Goal: Information Seeking & Learning: Learn about a topic

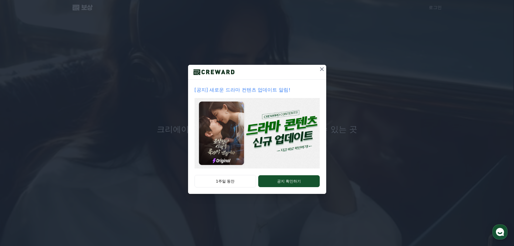
click at [290, 175] on div "[공지] 새로운 드라마 컨텐츠 업데이트 알림!" at bounding box center [257, 127] width 138 height 95
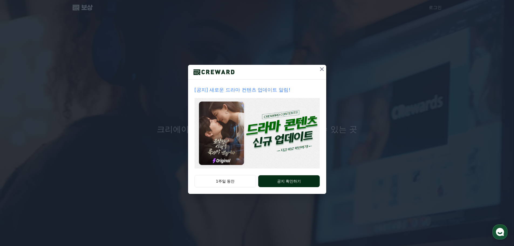
click at [288, 187] on button "공지 확인하기" at bounding box center [288, 181] width 61 height 12
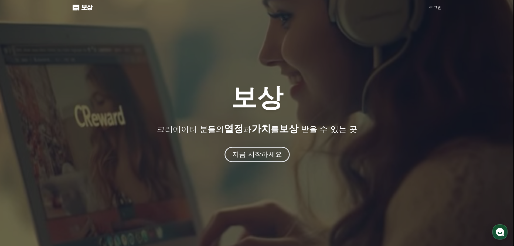
click at [271, 158] on font "지금 시작하세요" at bounding box center [257, 154] width 50 height 8
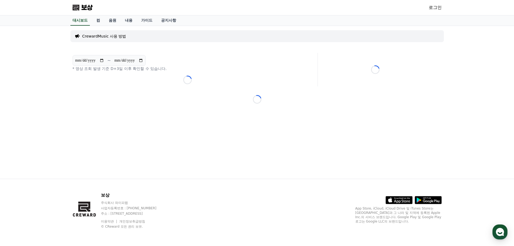
drag, startPoint x: 228, startPoint y: 66, endPoint x: 166, endPoint y: 50, distance: 64.3
click at [228, 66] on div "**********" at bounding box center [257, 102] width 378 height 153
click at [78, 9] on polygon at bounding box center [75, 8] width 5 height 4
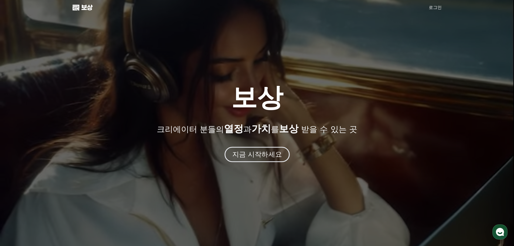
click at [272, 158] on font "지금 시작하세요" at bounding box center [257, 154] width 50 height 8
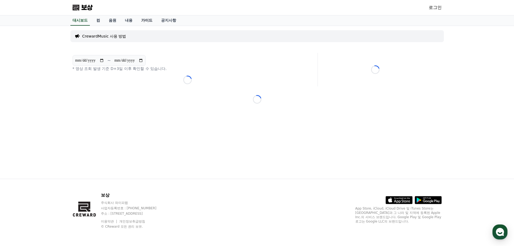
click at [157, 26] on link "가이드" at bounding box center [147, 20] width 20 height 10
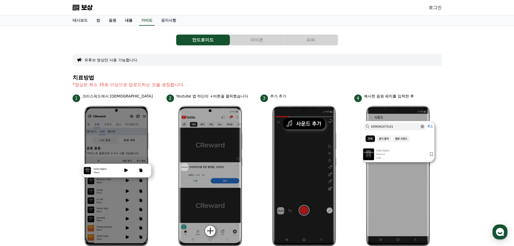
click at [133, 22] on font "내용" at bounding box center [129, 20] width 8 height 4
click at [116, 22] on font "음원" at bounding box center [113, 20] width 8 height 4
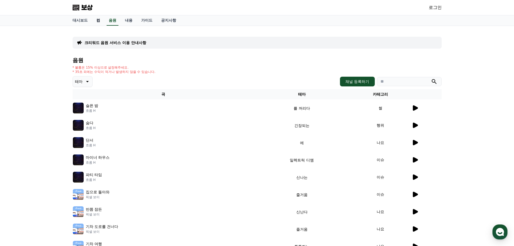
click at [102, 26] on link "컴" at bounding box center [98, 20] width 12 height 10
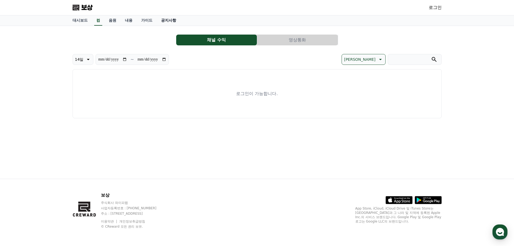
click at [176, 22] on font "공지사항" at bounding box center [168, 20] width 15 height 4
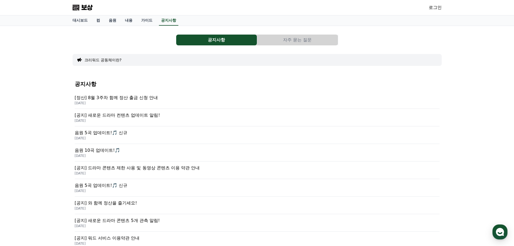
scroll to position [36, 0]
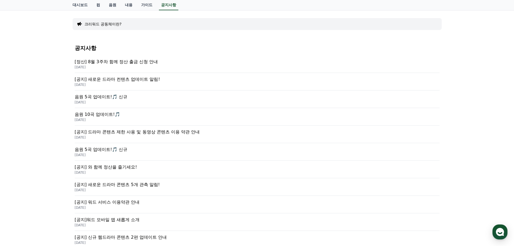
click at [187, 83] on p "[공지] 새로운 드라마 컨텐츠 업데이트 알림!" at bounding box center [257, 79] width 365 height 6
